Goal: Information Seeking & Learning: Learn about a topic

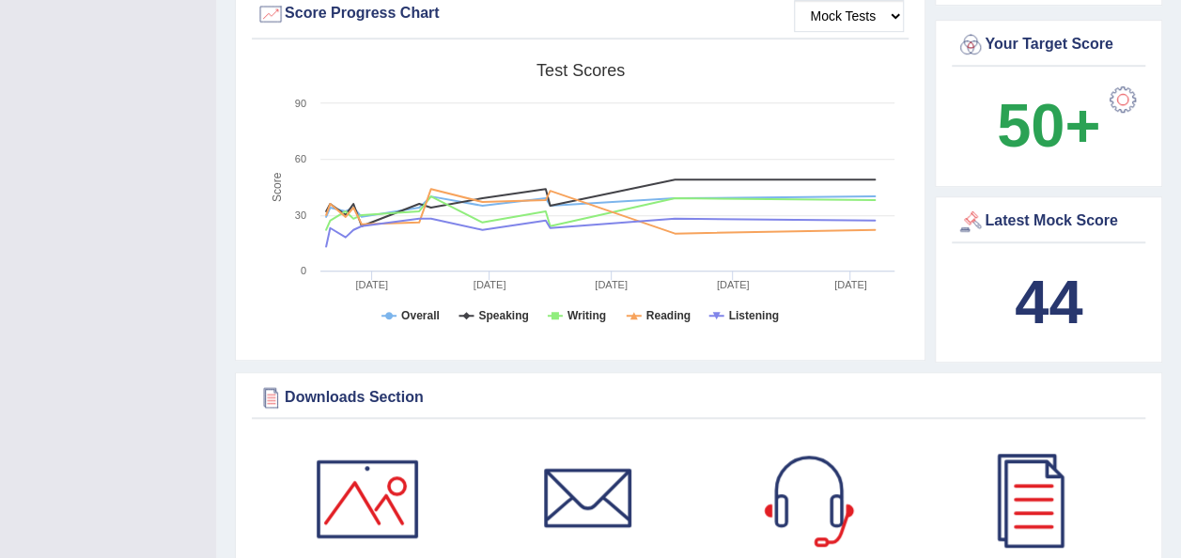
scroll to position [571, 0]
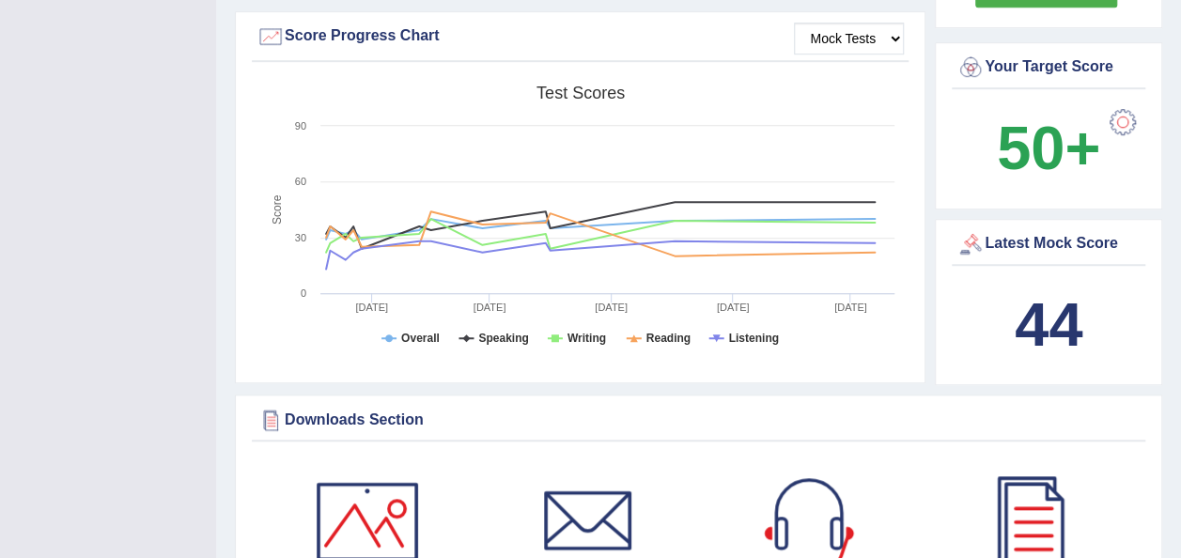
drag, startPoint x: 1188, startPoint y: 62, endPoint x: 1192, endPoint y: 196, distance: 134.4
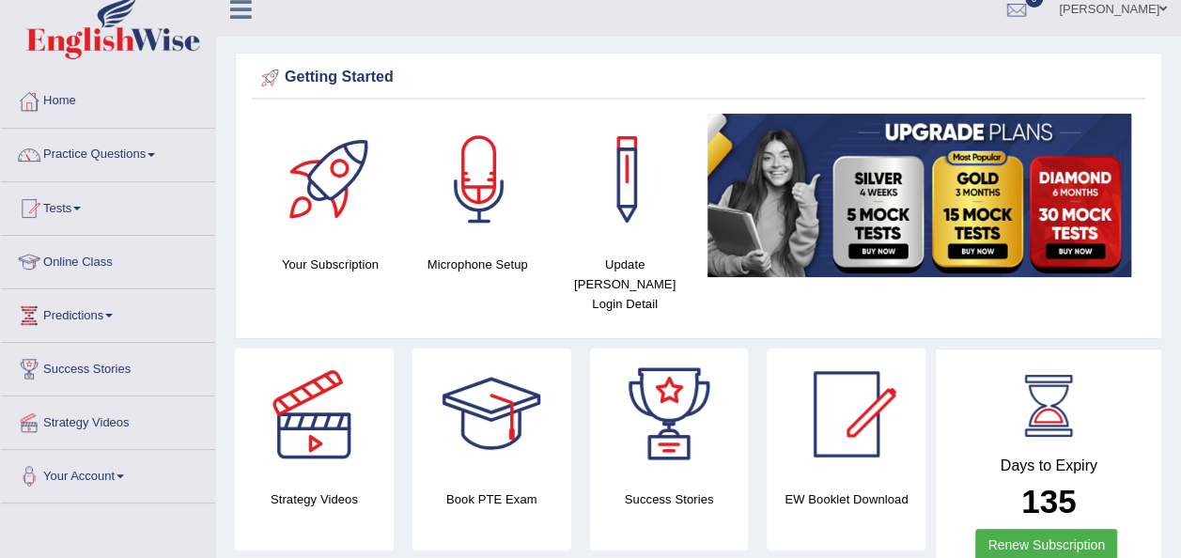
scroll to position [0, 0]
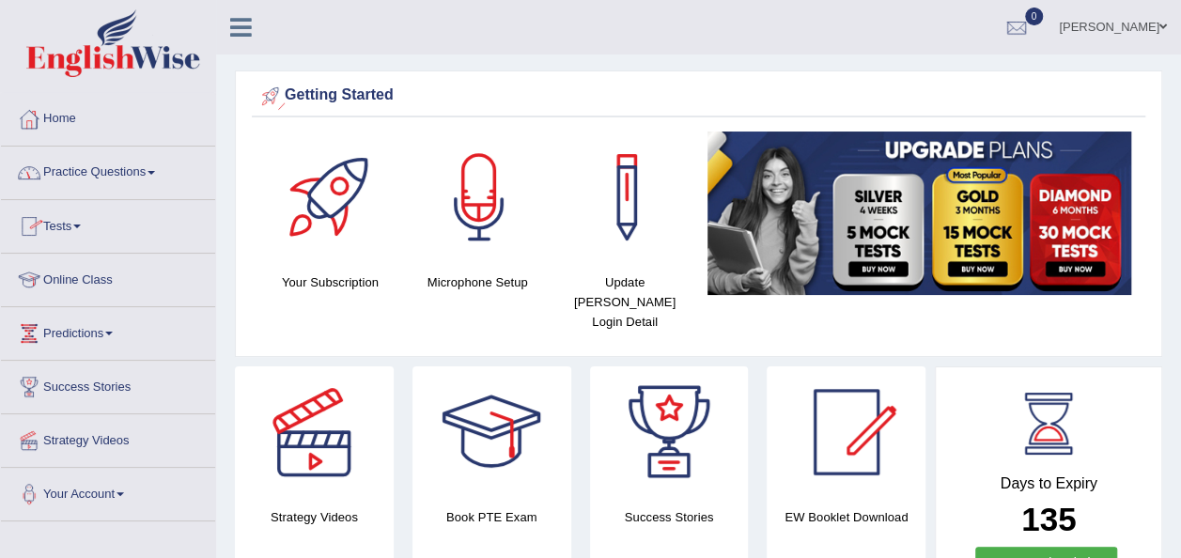
click at [89, 170] on link "Practice Questions" at bounding box center [108, 170] width 214 height 47
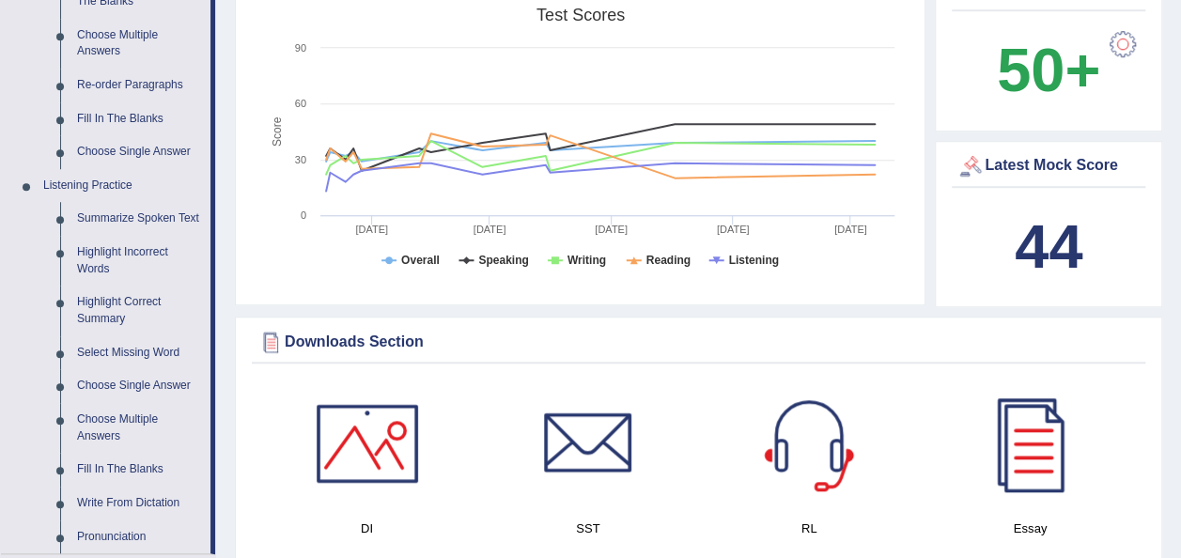
scroll to position [588, 0]
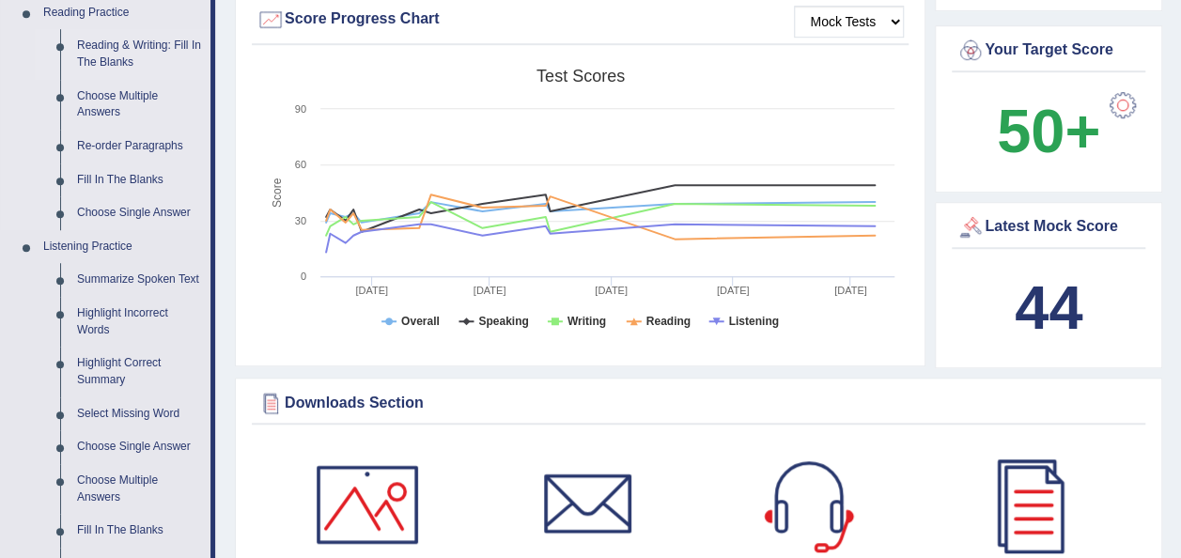
click at [85, 36] on link "Reading & Writing: Fill In The Blanks" at bounding box center [140, 54] width 142 height 50
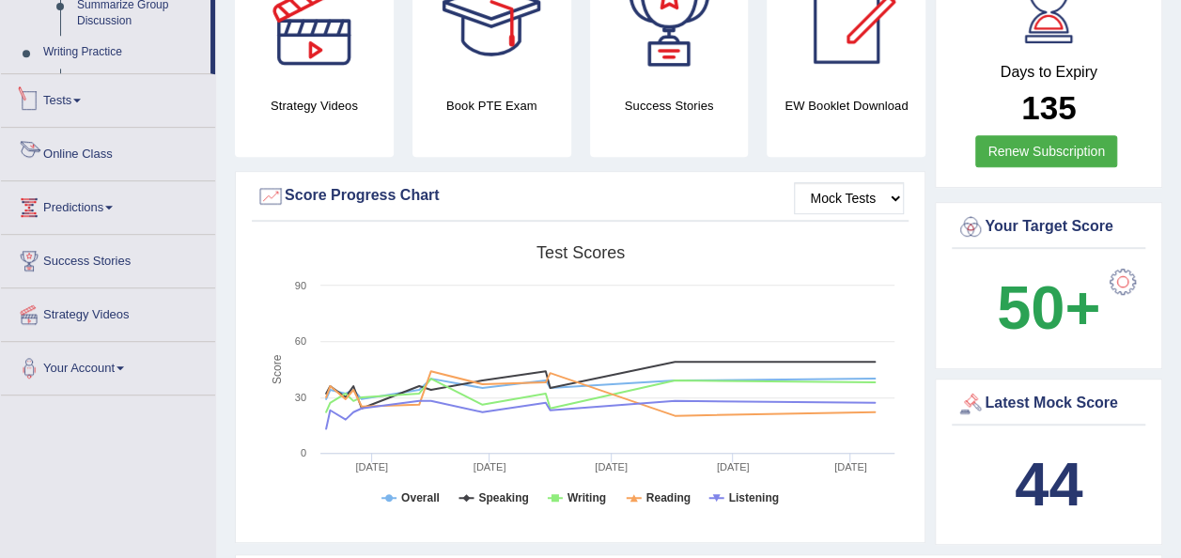
scroll to position [545, 0]
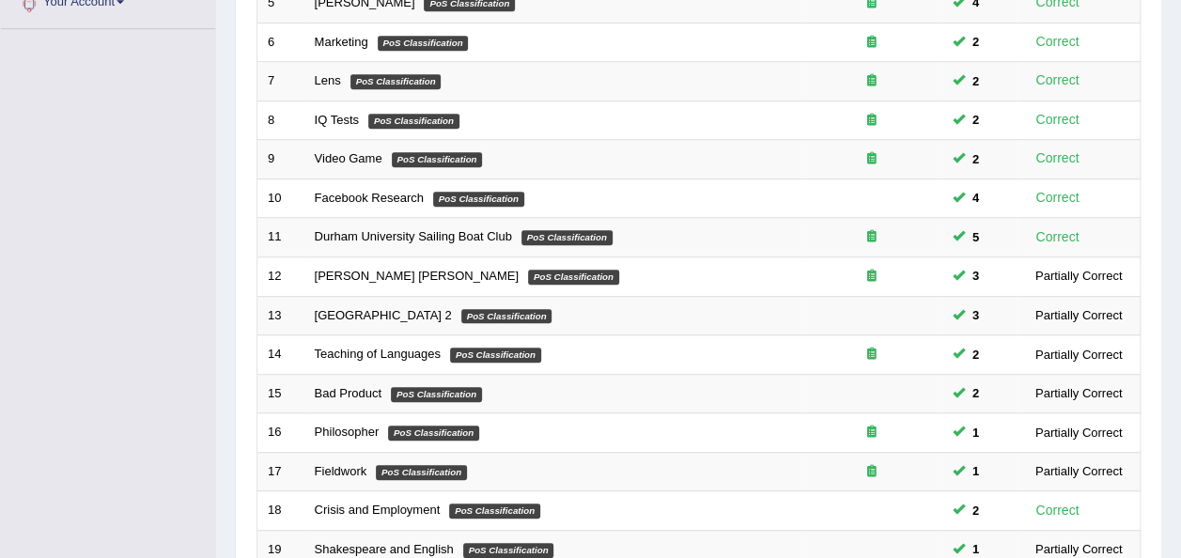
scroll to position [635, 0]
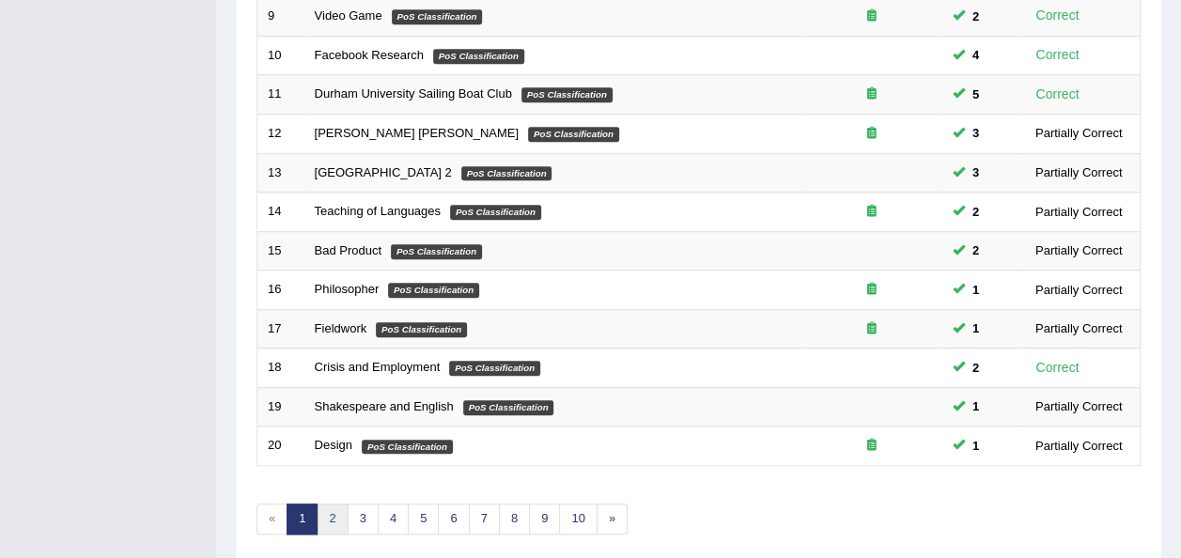
click at [336, 504] on link "2" at bounding box center [332, 519] width 31 height 31
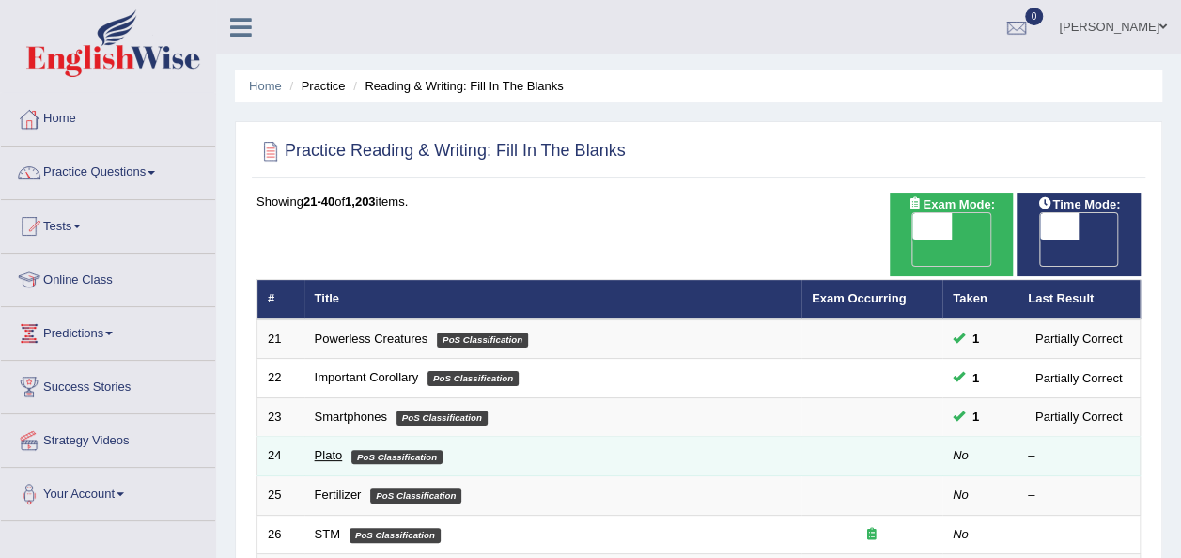
click at [330, 448] on link "Plato" at bounding box center [329, 455] width 28 height 14
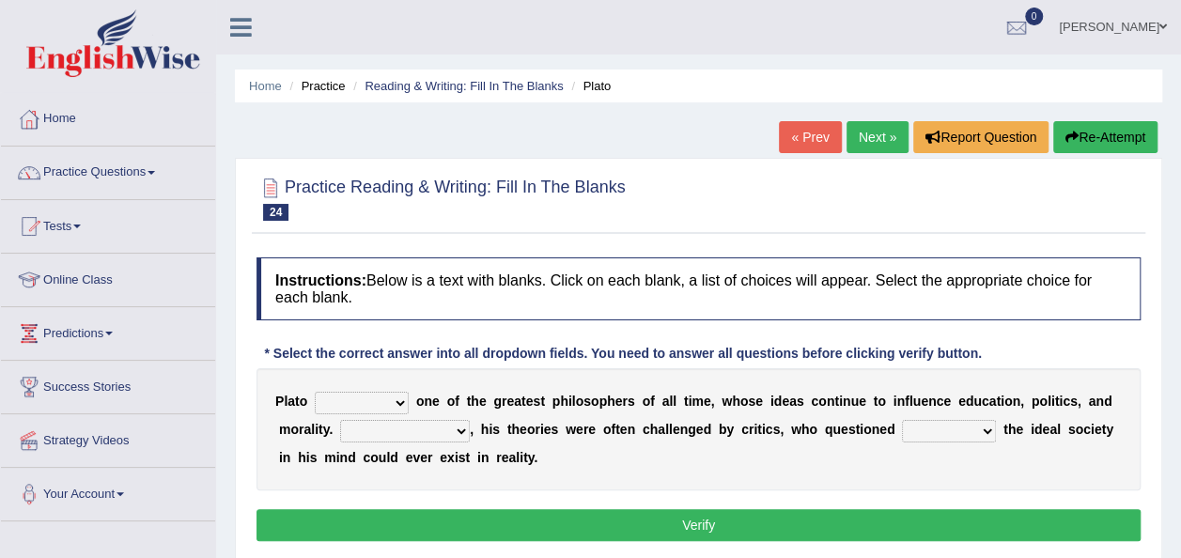
click at [370, 408] on select "keeps comes claims remains" at bounding box center [362, 403] width 94 height 23
click at [349, 400] on select "keeps comes claims remains" at bounding box center [362, 403] width 94 height 23
select select "keeps"
click at [315, 392] on select "keeps comes claims remains" at bounding box center [362, 403] width 94 height 23
click at [355, 445] on div "P l a t o keeps comes claims remains o n e o f t h e g r e a t e s t p h i l o …" at bounding box center [699, 429] width 884 height 122
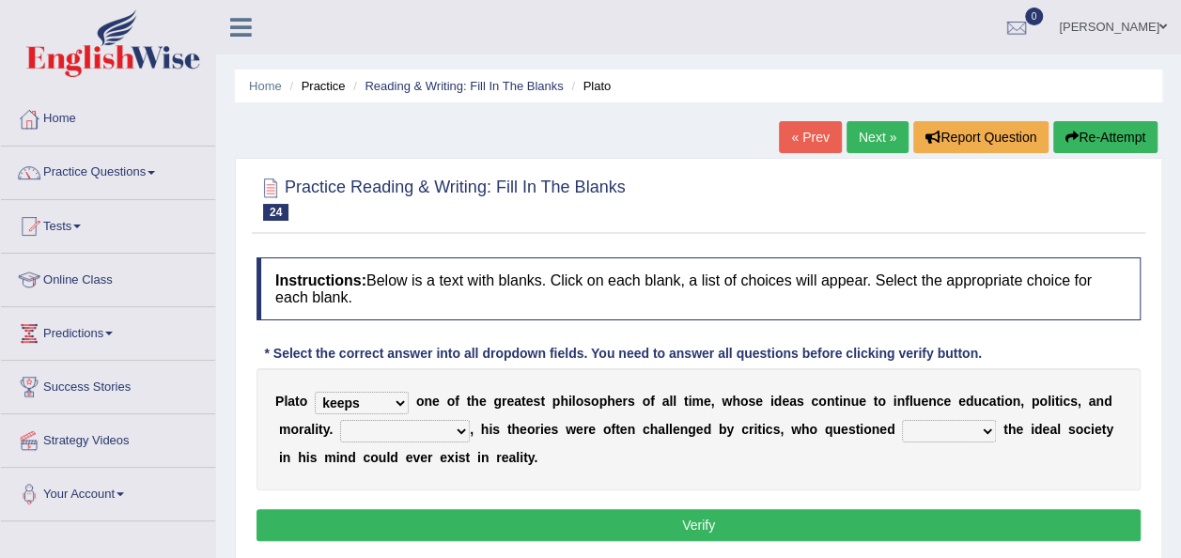
click at [355, 430] on select "Notwithstanding So However Whatever" at bounding box center [405, 431] width 130 height 23
select select "Whatever"
click at [340, 420] on select "Notwithstanding So However Whatever" at bounding box center [405, 431] width 130 height 23
click at [902, 431] on select "which what that whether" at bounding box center [949, 431] width 94 height 23
select select "that"
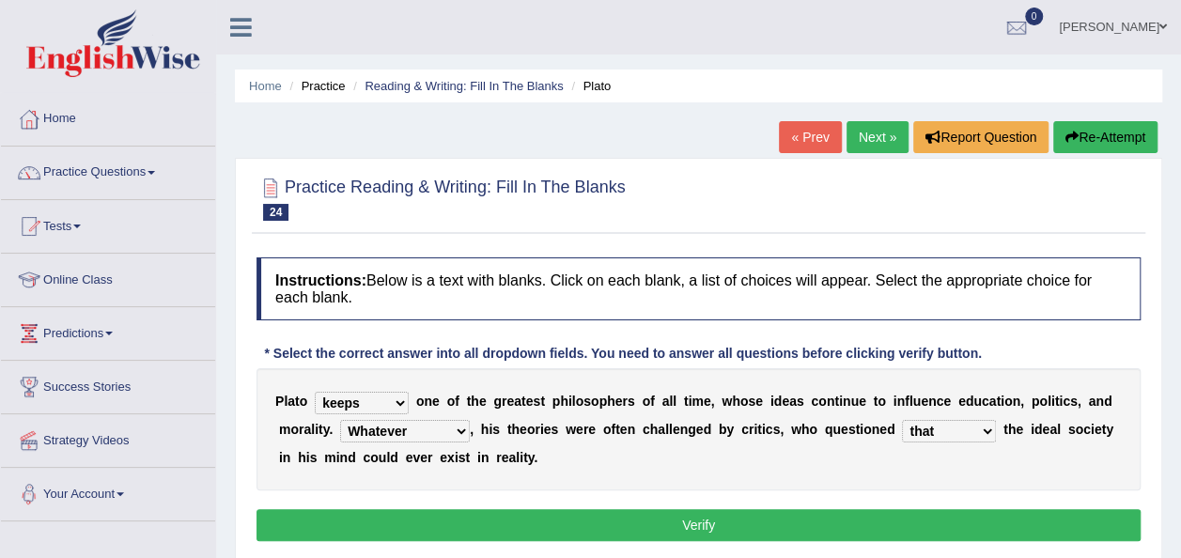
click at [902, 420] on select "which what that whether" at bounding box center [949, 431] width 94 height 23
click at [854, 525] on button "Verify" at bounding box center [699, 525] width 884 height 32
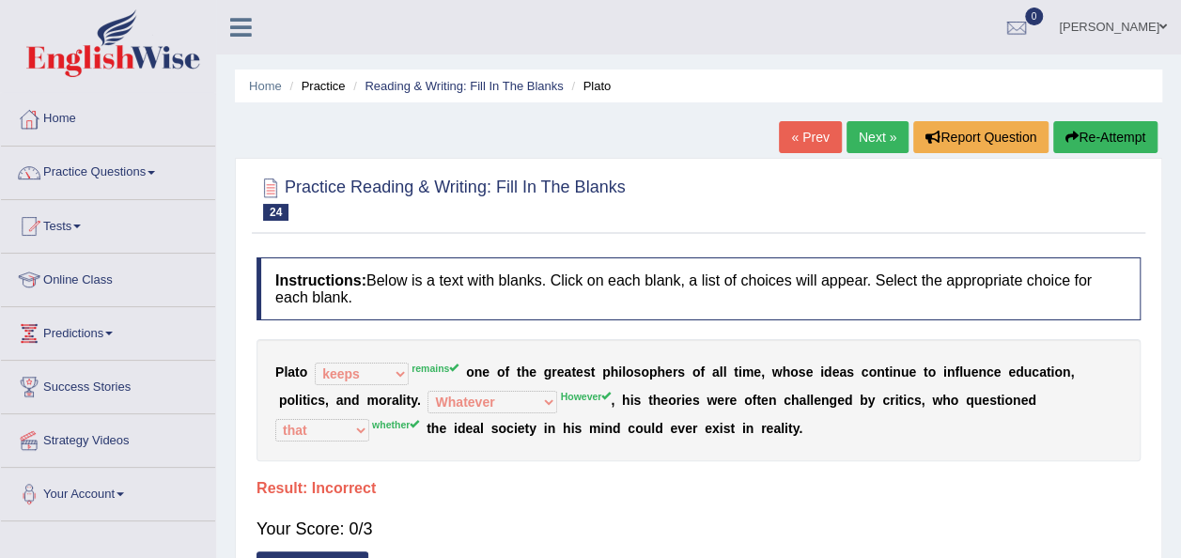
click at [1109, 139] on button "Re-Attempt" at bounding box center [1105, 137] width 104 height 32
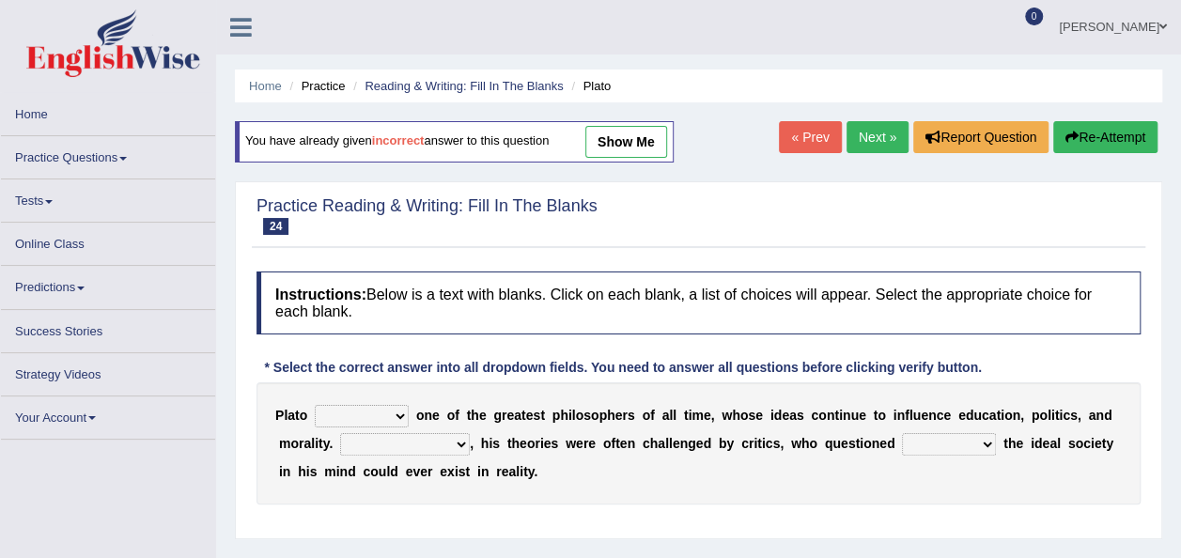
click at [380, 417] on select "keeps comes claims remains" at bounding box center [362, 416] width 94 height 23
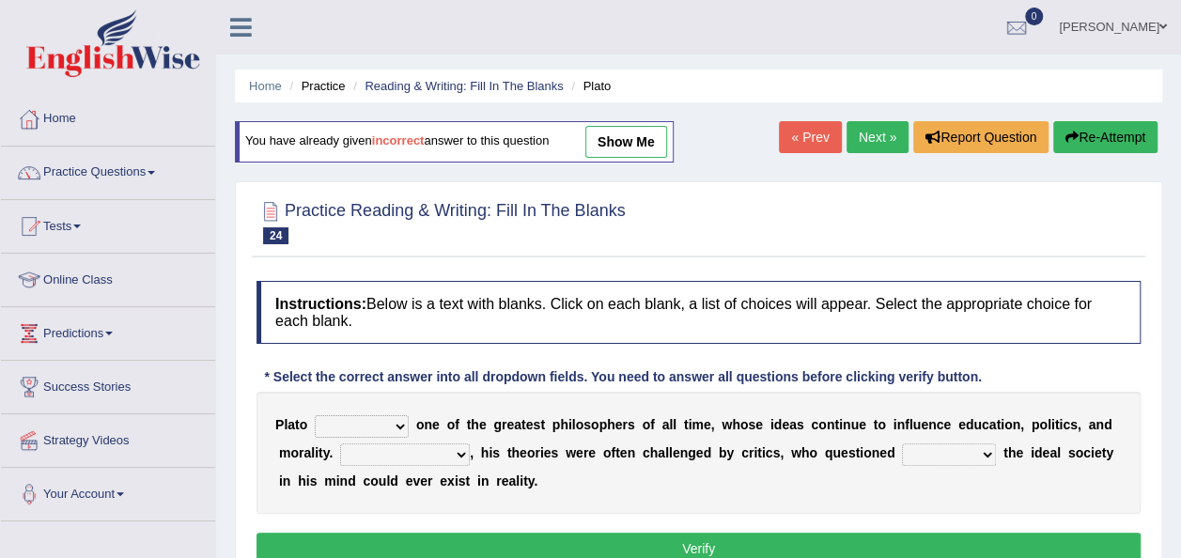
select select "remains"
click at [315, 415] on select "keeps comes claims remains" at bounding box center [362, 426] width 94 height 23
click at [376, 458] on select "Notwithstanding So However Whatever" at bounding box center [405, 455] width 130 height 23
select select "However"
click at [340, 444] on select "Notwithstanding So However Whatever" at bounding box center [405, 455] width 130 height 23
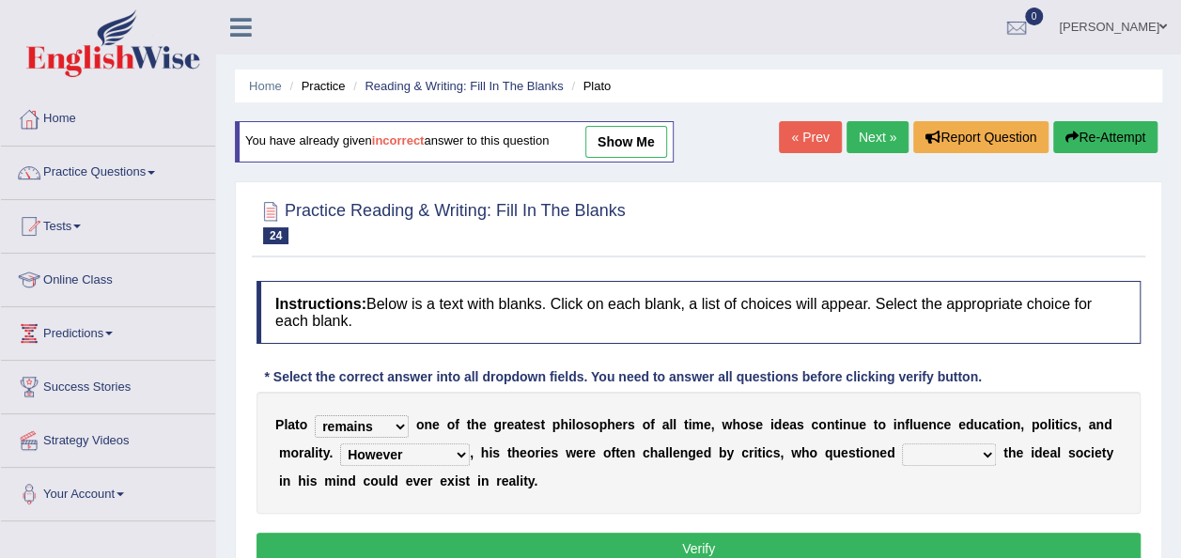
click at [902, 457] on select "which what that whether" at bounding box center [949, 455] width 94 height 23
select select "whether"
click at [902, 444] on select "which what that whether" at bounding box center [949, 455] width 94 height 23
click at [865, 553] on button "Verify" at bounding box center [699, 549] width 884 height 32
